Goal: Transaction & Acquisition: Purchase product/service

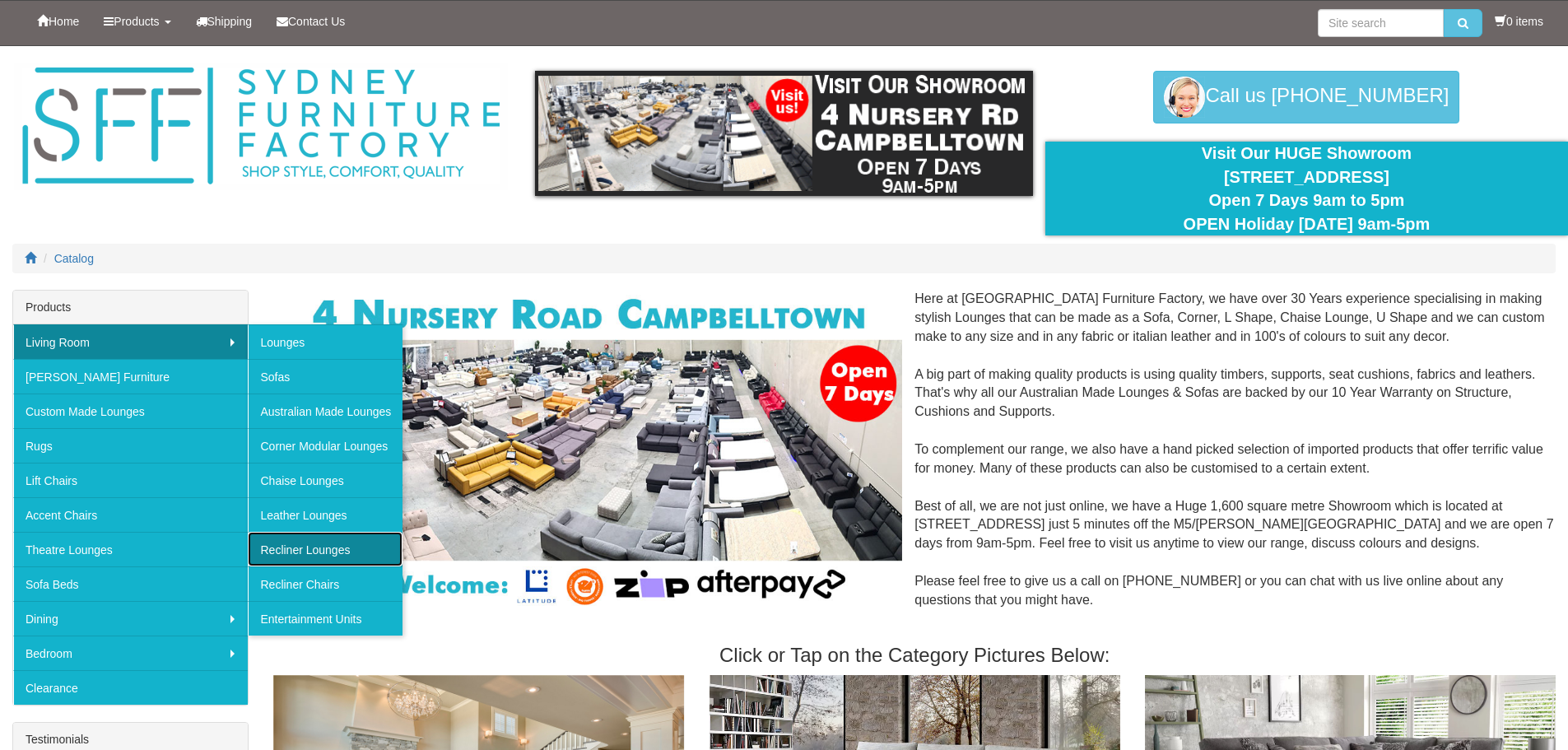
click at [361, 551] on link "Recliner Lounges" at bounding box center [325, 549] width 155 height 34
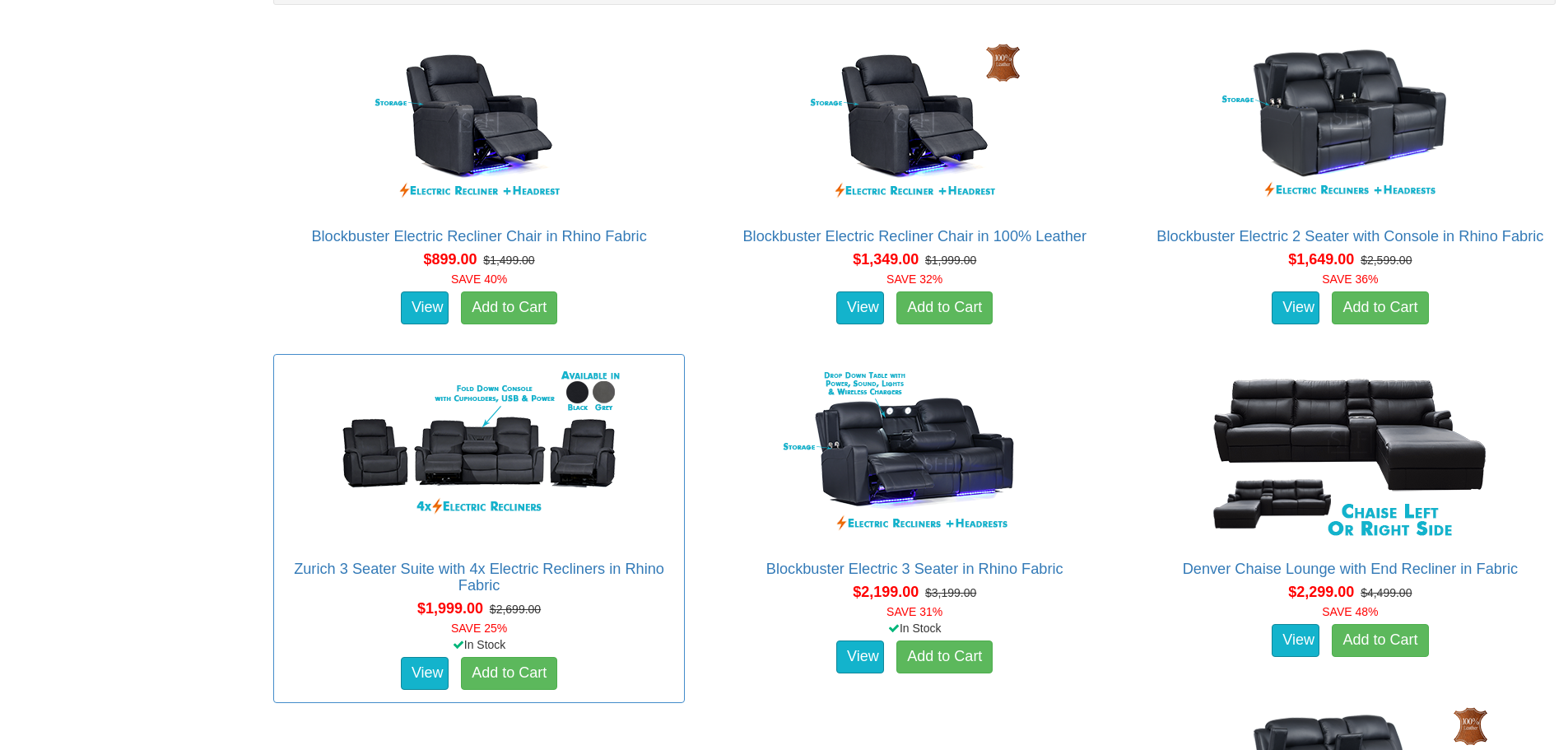
scroll to position [1068, 0]
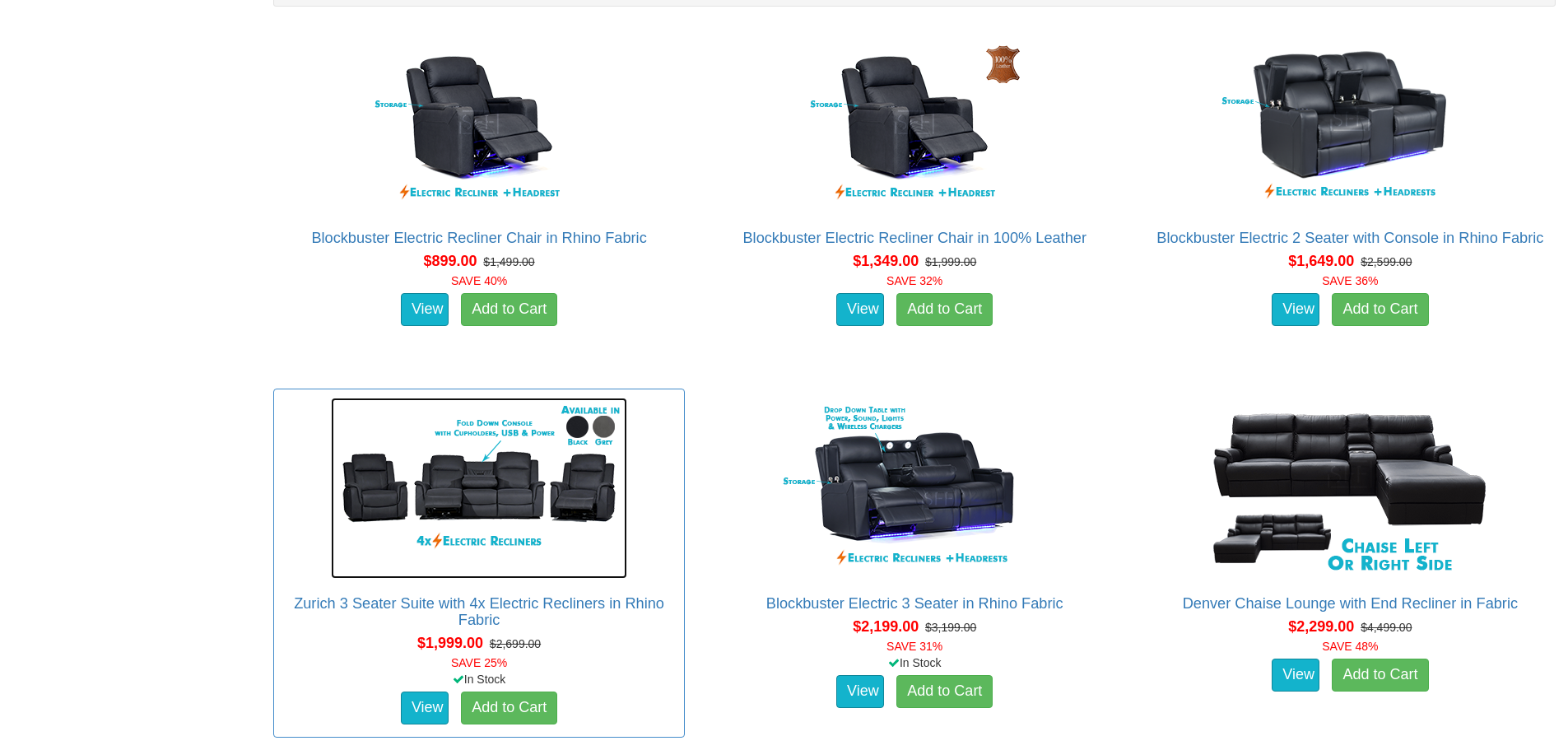
click at [508, 521] on img at bounding box center [478, 488] width 296 height 181
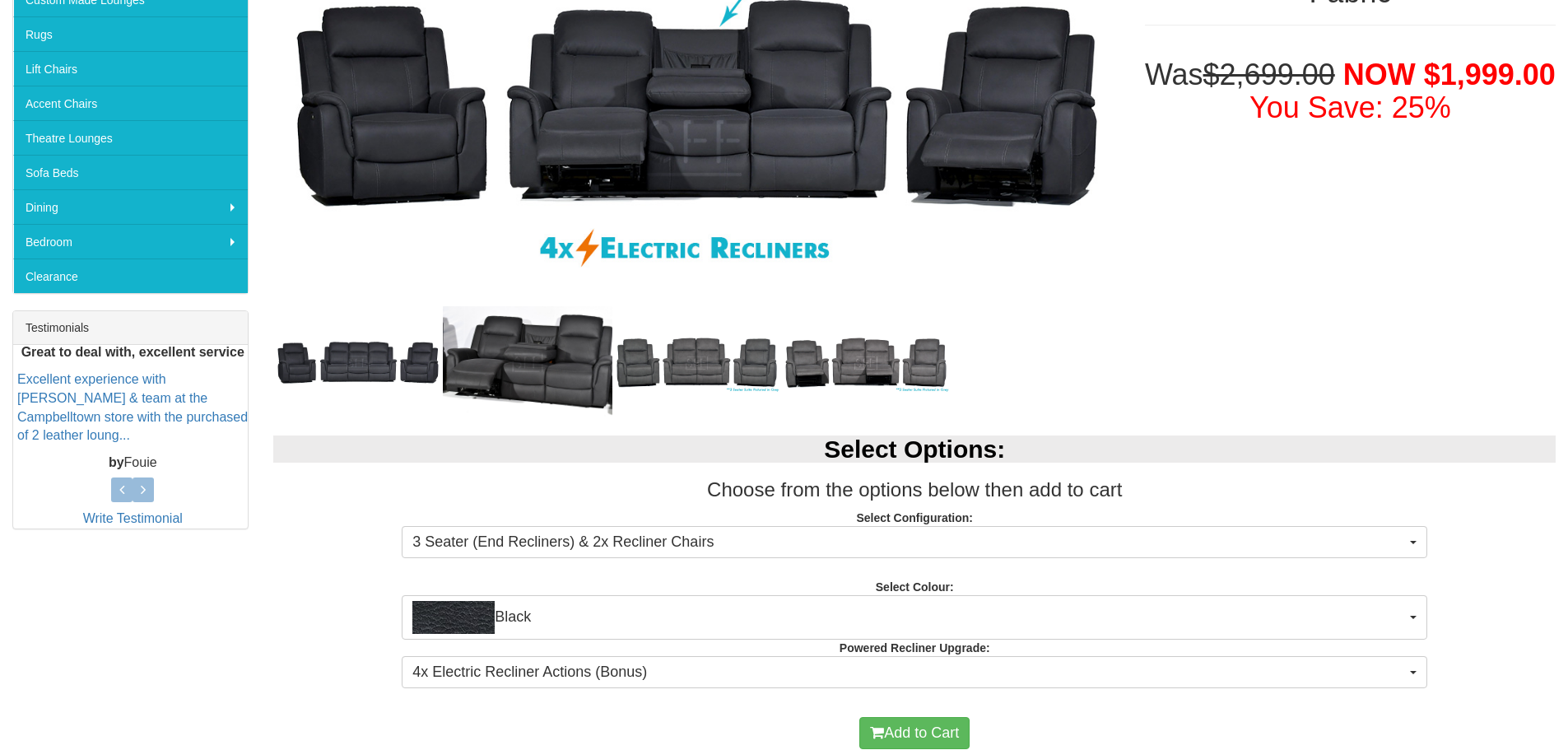
scroll to position [329, 0]
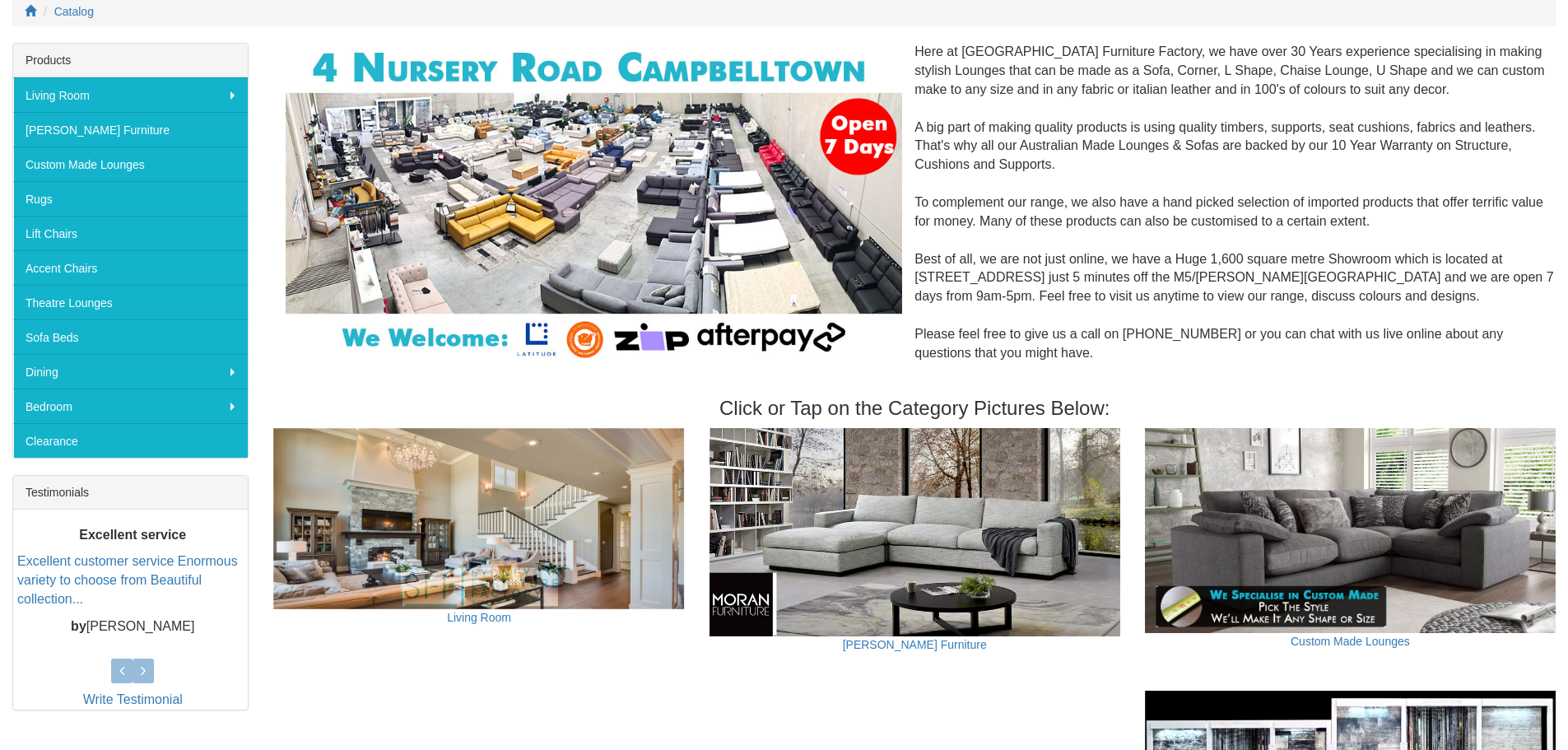
scroll to position [164, 0]
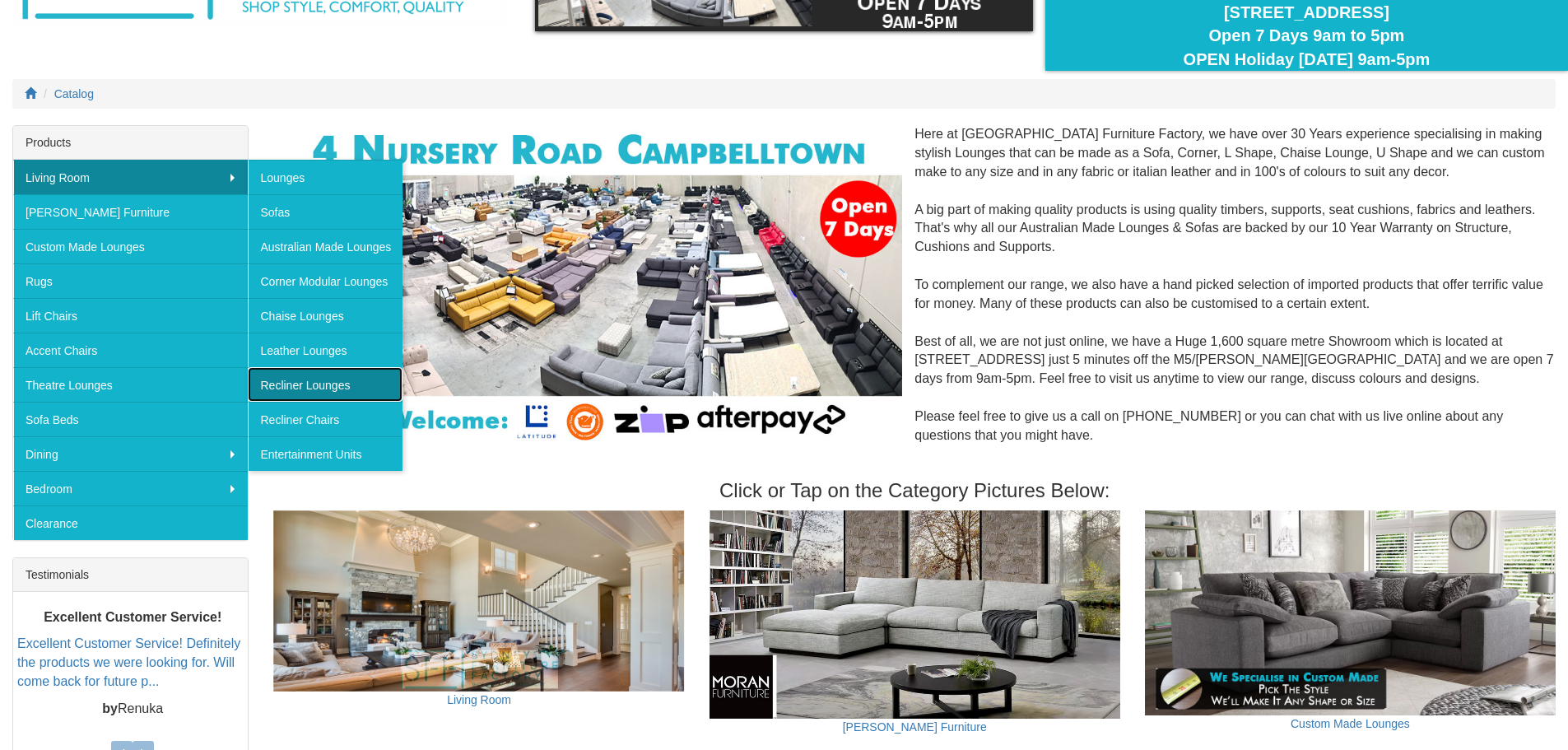
click at [347, 383] on link "Recliner Lounges" at bounding box center [325, 383] width 155 height 34
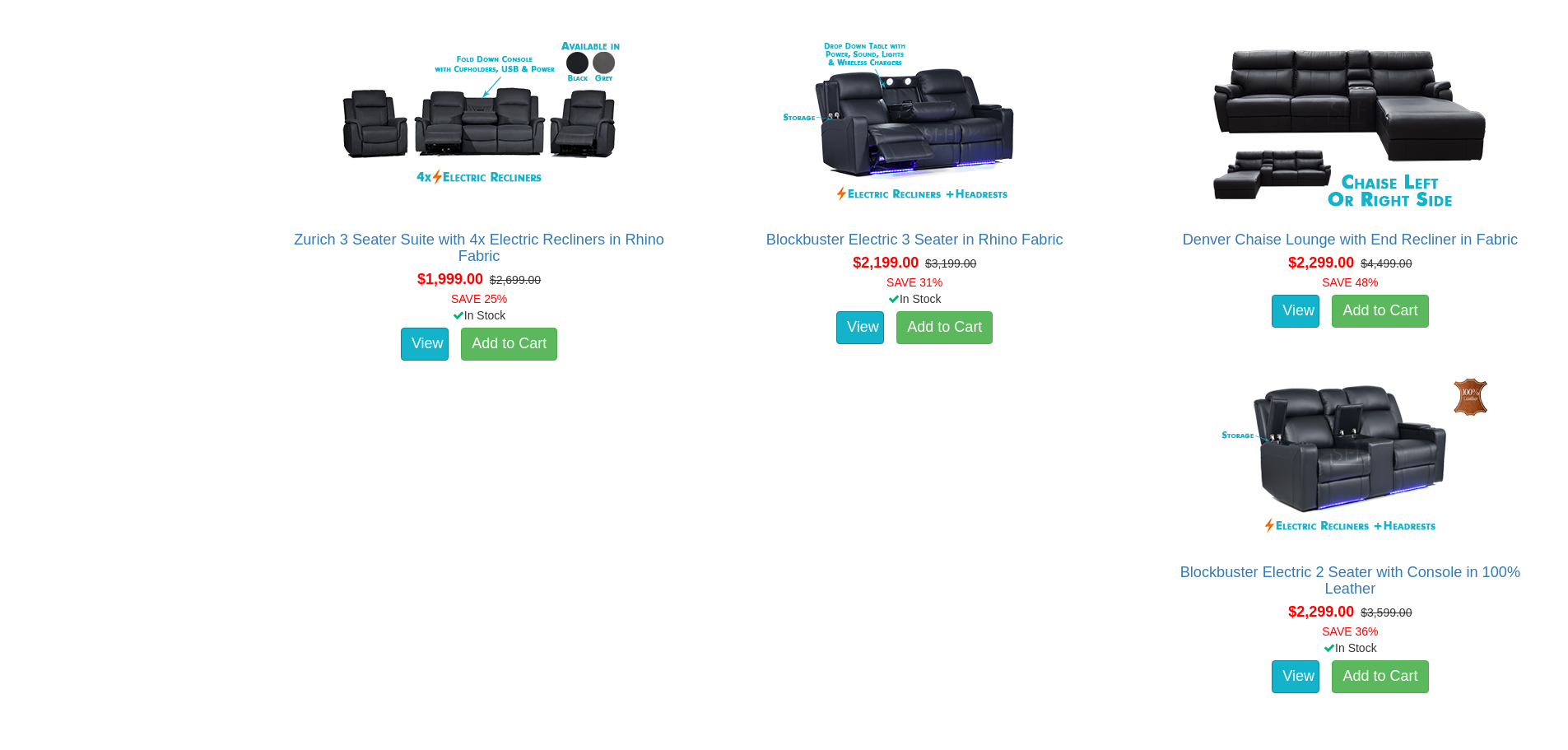
scroll to position [1234, 0]
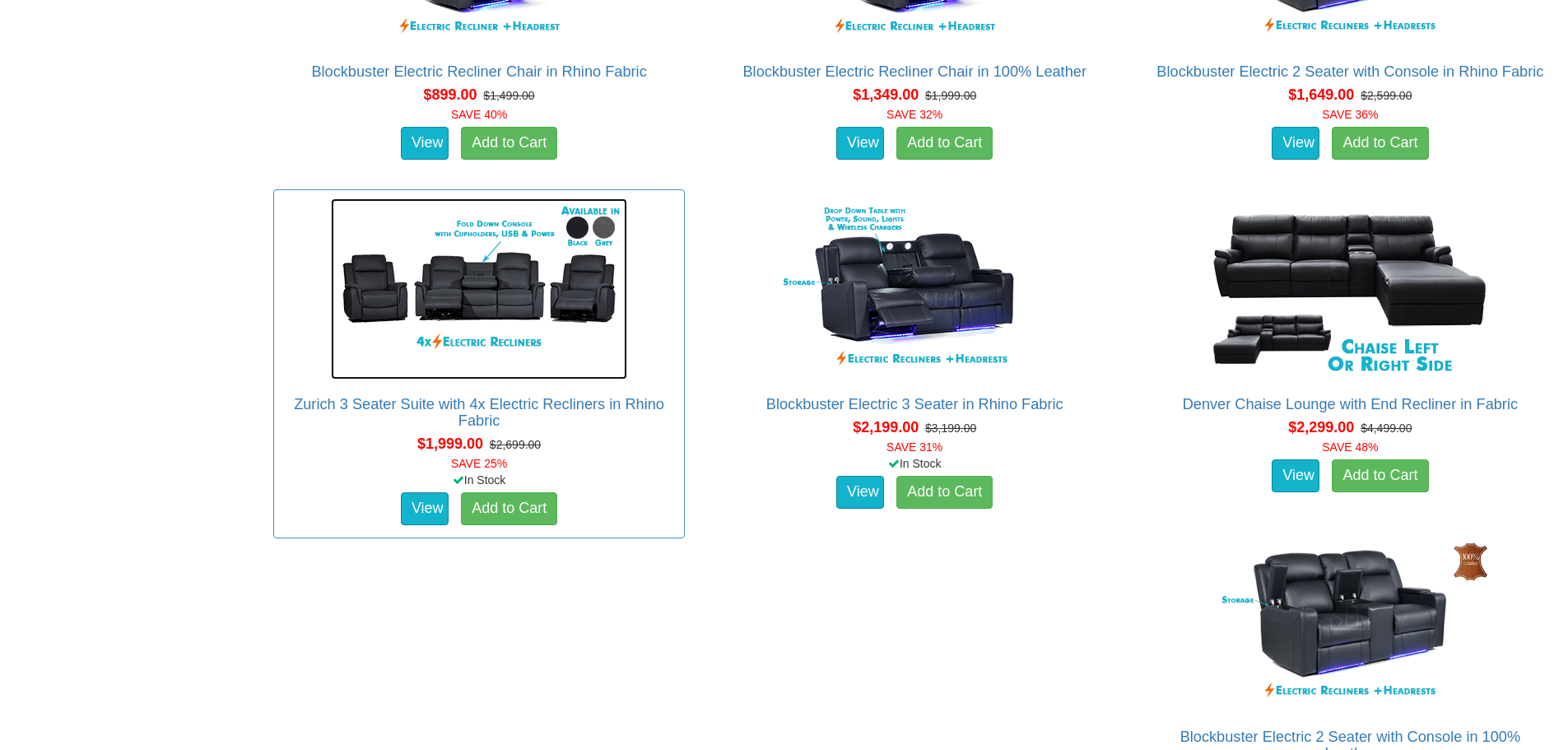
click at [504, 300] on img at bounding box center [478, 289] width 296 height 181
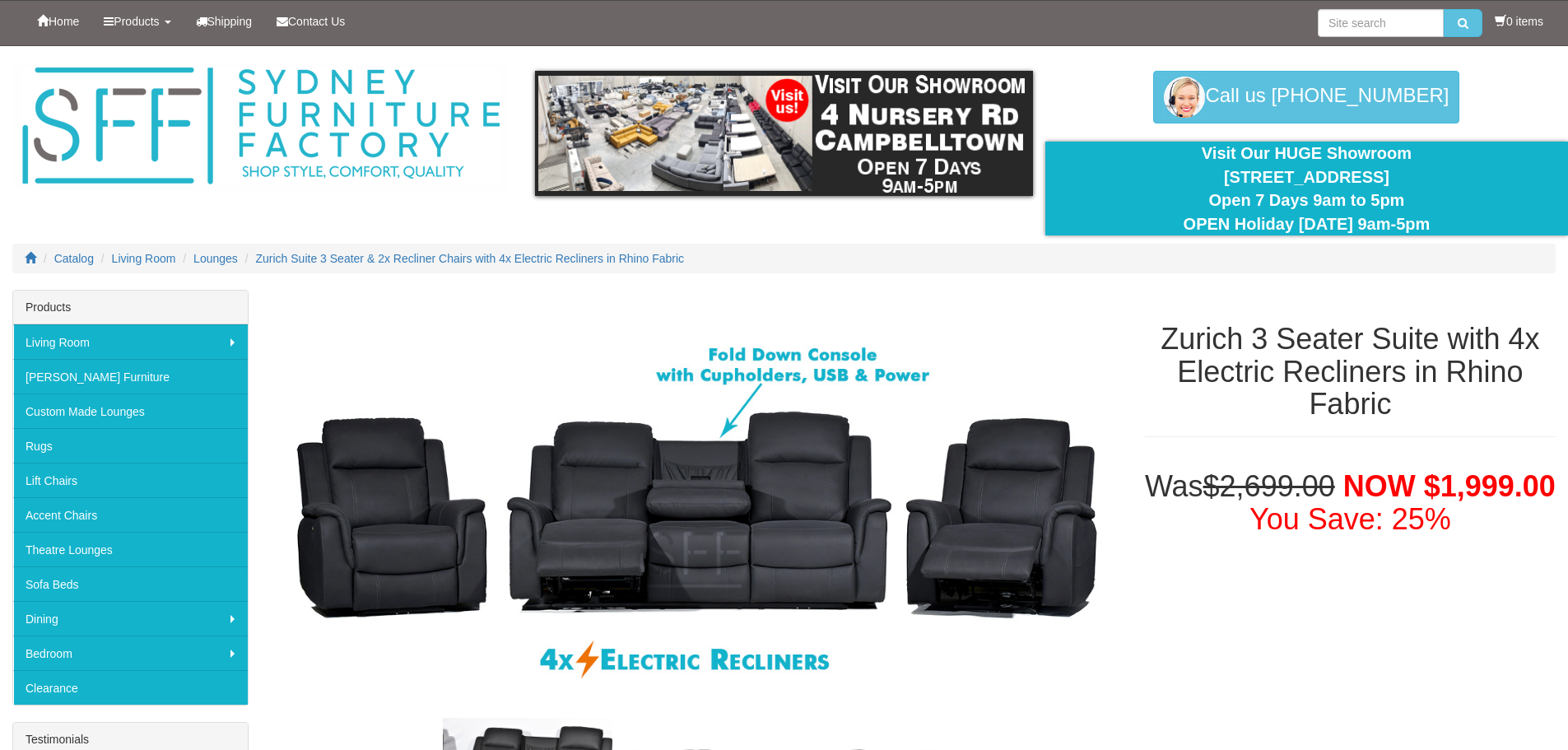
scroll to position [164, 0]
